Goal: Task Accomplishment & Management: Use online tool/utility

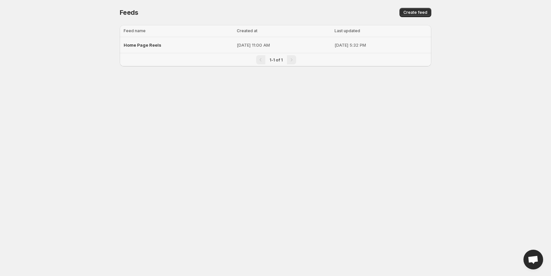
click at [156, 46] on span "Home Page Reels" at bounding box center [143, 44] width 38 height 5
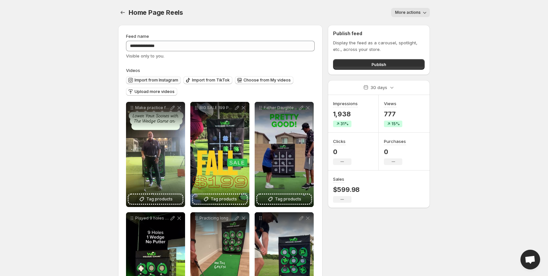
click at [140, 79] on span "Import from Instagram" at bounding box center [157, 79] width 44 height 5
